Goal: Task Accomplishment & Management: Manage account settings

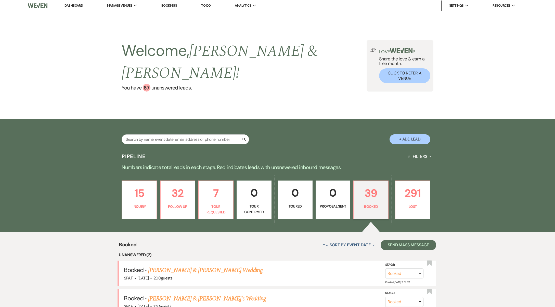
scroll to position [145, 0]
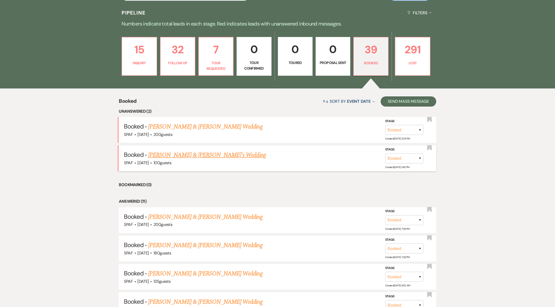
click at [183, 150] on link "[PERSON_NAME] & [PERSON_NAME]'s Wedding" at bounding box center [207, 154] width 118 height 9
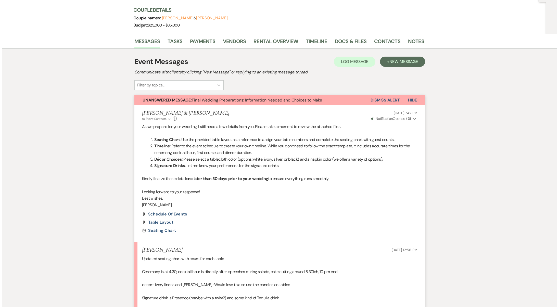
scroll to position [122, 0]
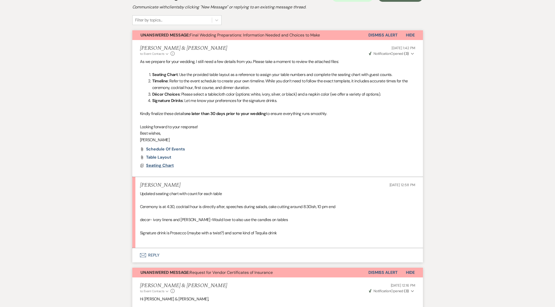
click at [167, 164] on span "Seating Chart" at bounding box center [160, 165] width 28 height 5
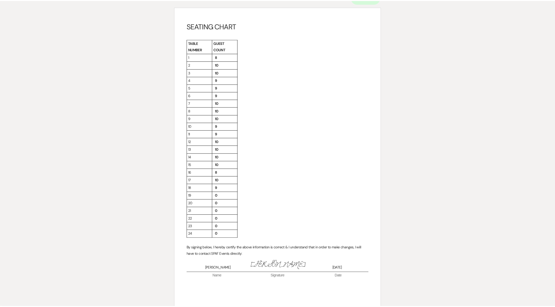
scroll to position [0, 0]
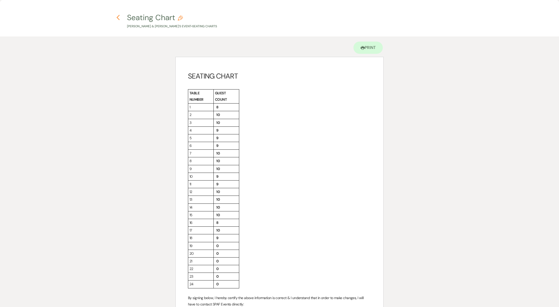
click at [119, 20] on use "button" at bounding box center [117, 18] width 3 height 6
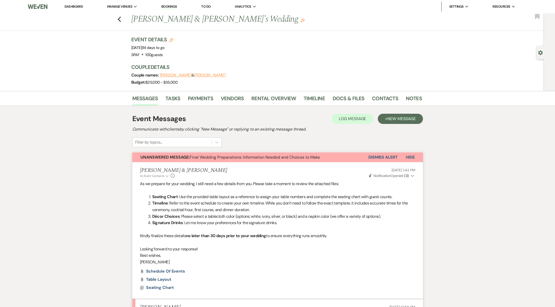
click at [387, 156] on button "Dismiss Alert" at bounding box center [382, 157] width 29 height 10
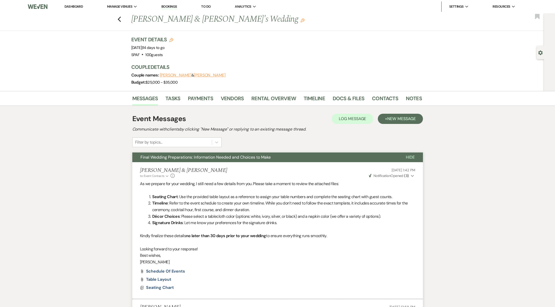
scroll to position [343, 0]
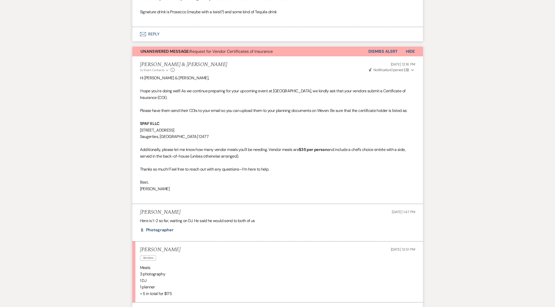
click at [390, 47] on button "Dismiss Alert" at bounding box center [382, 52] width 29 height 10
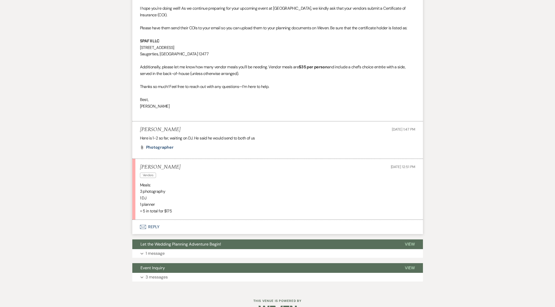
scroll to position [0, 0]
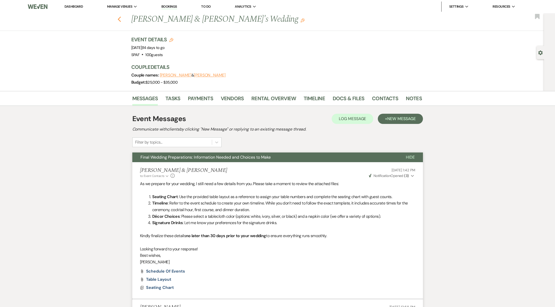
click at [124, 20] on div "Previous [PERSON_NAME] & [PERSON_NAME]'s Wedding Edit Bookmark" at bounding box center [270, 22] width 547 height 18
click at [121, 20] on icon "Previous" at bounding box center [120, 19] width 4 height 6
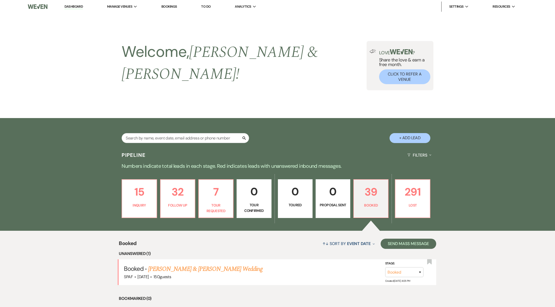
scroll to position [145, 0]
